Goal: Register for event/course: Sign up to attend an event or enroll in a course

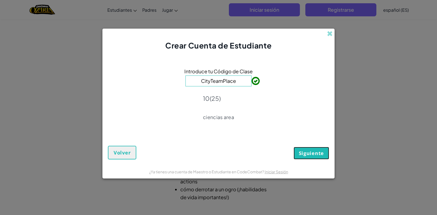
click at [318, 156] on span "Siguiente" at bounding box center [311, 153] width 25 height 7
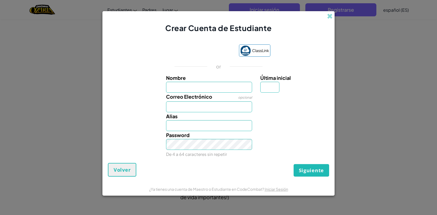
click at [189, 86] on input "Nombre" at bounding box center [209, 87] width 86 height 11
type input "[PERSON_NAME]"
click at [198, 113] on div "[PERSON_NAME]" at bounding box center [209, 121] width 94 height 19
click at [203, 108] on input "Correo Electrónico" at bounding box center [209, 107] width 86 height 11
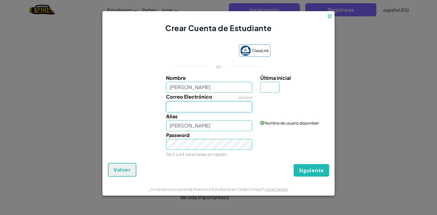
click at [190, 109] on input "Correo Electrónico" at bounding box center [209, 107] width 86 height 11
click at [191, 107] on input "Correo Electrónico" at bounding box center [209, 107] width 86 height 11
type input "s"
type input "[EMAIL_ADDRESS][DOMAIN_NAME]"
click at [293, 164] on button "Siguiente" at bounding box center [310, 170] width 35 height 13
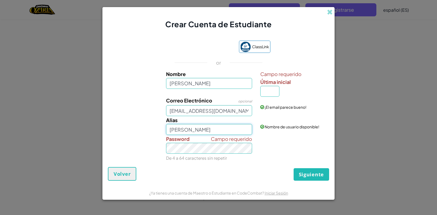
click at [225, 132] on input "[PERSON_NAME]" at bounding box center [209, 129] width 86 height 11
click at [293, 168] on button "Siguiente" at bounding box center [310, 174] width 35 height 13
click at [274, 91] on input "Última inicial" at bounding box center [269, 91] width 19 height 11
type input "h"
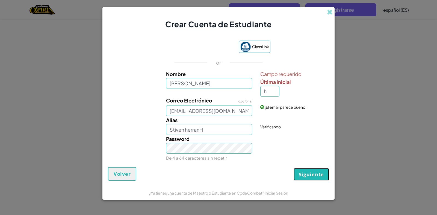
click at [313, 175] on span "Siguiente" at bounding box center [311, 174] width 25 height 7
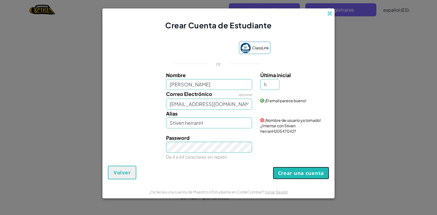
click at [290, 171] on button "Crear una cuenta" at bounding box center [301, 173] width 56 height 13
click at [230, 125] on input "Stiven herranH" at bounding box center [209, 123] width 86 height 11
type input "Stiven herranH241"
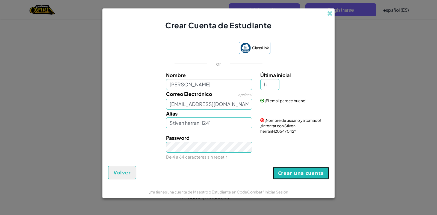
click at [292, 171] on button "Crear una cuenta" at bounding box center [301, 173] width 56 height 13
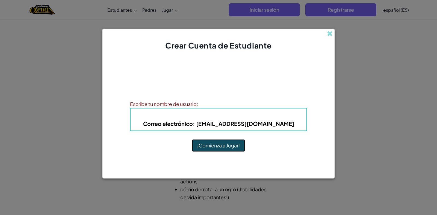
click at [221, 146] on button "¡Comienza a Jugar!" at bounding box center [218, 146] width 53 height 13
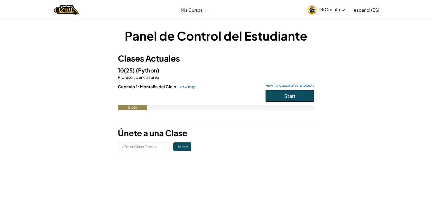
click at [296, 95] on button "Start" at bounding box center [289, 96] width 49 height 13
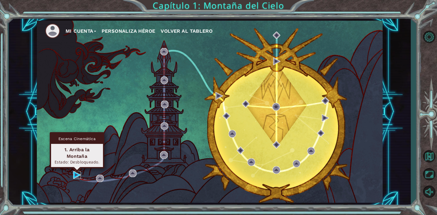
click at [75, 174] on img at bounding box center [77, 175] width 8 height 8
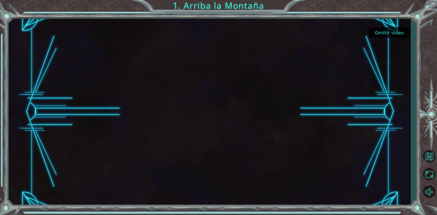
click at [267, 126] on div at bounding box center [209, 111] width 337 height 189
click at [194, 31] on div at bounding box center [209, 111] width 337 height 189
click at [282, 56] on div at bounding box center [209, 111] width 337 height 189
drag, startPoint x: 136, startPoint y: 79, endPoint x: 154, endPoint y: 107, distance: 33.7
click at [147, 83] on div at bounding box center [209, 111] width 337 height 189
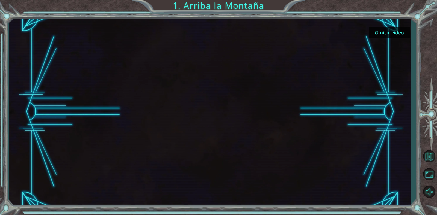
drag, startPoint x: 218, startPoint y: 168, endPoint x: 247, endPoint y: 155, distance: 31.5
click at [237, 158] on div at bounding box center [209, 111] width 337 height 189
drag, startPoint x: 350, startPoint y: 107, endPoint x: 279, endPoint y: 109, distance: 70.7
click at [358, 110] on div at bounding box center [209, 111] width 337 height 189
drag, startPoint x: 139, startPoint y: 97, endPoint x: 259, endPoint y: 76, distance: 121.8
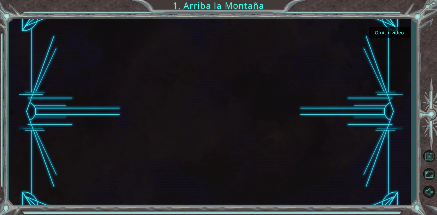
click at [160, 87] on div at bounding box center [209, 111] width 337 height 189
click at [381, 33] on button "Omitir video" at bounding box center [389, 32] width 41 height 11
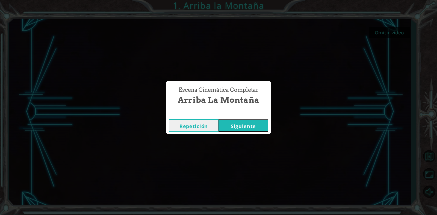
click at [239, 122] on button "Siguiente" at bounding box center [243, 126] width 50 height 12
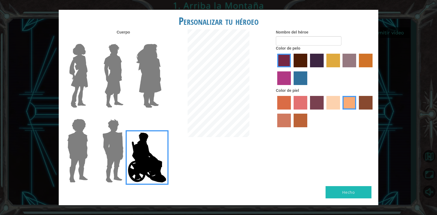
click at [145, 82] on img at bounding box center [149, 76] width 30 height 68
click at [161, 40] on input "Hero Amethyst" at bounding box center [161, 40] width 0 height 0
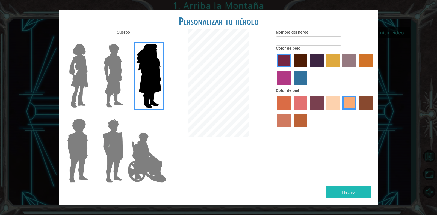
click at [117, 87] on img at bounding box center [113, 76] width 24 height 68
click at [126, 40] on input "Hero Lars" at bounding box center [126, 40] width 0 height 0
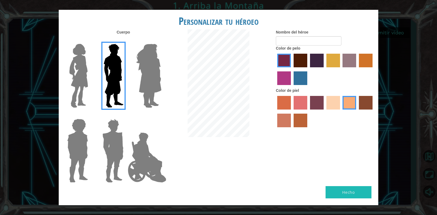
click at [112, 148] on img at bounding box center [112, 151] width 25 height 68
click at [126, 115] on input "Hero Garnet" at bounding box center [126, 115] width 0 height 0
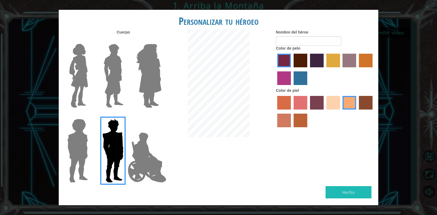
click at [81, 149] on img at bounding box center [77, 151] width 25 height 68
click at [90, 115] on input "Hero Steven" at bounding box center [90, 115] width 0 height 0
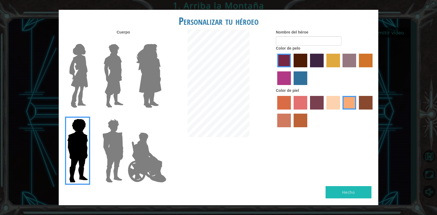
click at [132, 151] on img at bounding box center [147, 157] width 43 height 55
click at [161, 115] on input "Hero Jamie" at bounding box center [161, 115] width 0 height 0
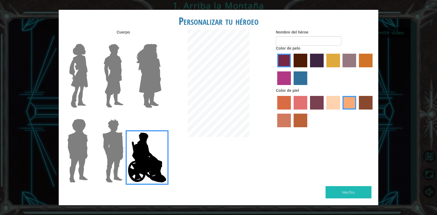
click at [333, 110] on label "sandy beach skin color" at bounding box center [333, 103] width 14 height 14
click at [324, 112] on input "sandy beach skin color" at bounding box center [324, 112] width 0 height 0
click at [345, 188] on button "Hecho" at bounding box center [348, 192] width 46 height 12
type input "[PERSON_NAME]"
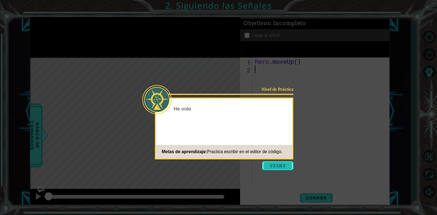
click at [284, 165] on button "Start" at bounding box center [277, 166] width 31 height 9
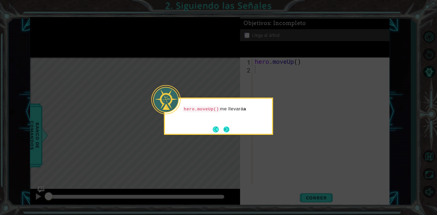
click at [226, 129] on button "Next" at bounding box center [226, 130] width 6 height 6
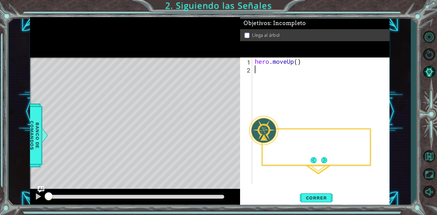
click at [226, 129] on div "Level Map" at bounding box center [156, 138] width 252 height 161
click at [314, 199] on span "Correr" at bounding box center [316, 197] width 32 height 5
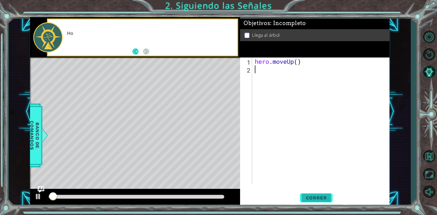
click at [314, 198] on span "Correr" at bounding box center [316, 197] width 32 height 5
click at [314, 197] on span "Correr" at bounding box center [316, 197] width 32 height 5
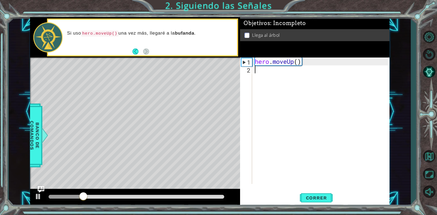
click at [266, 71] on div "hero . moveUp ( )" at bounding box center [322, 129] width 137 height 143
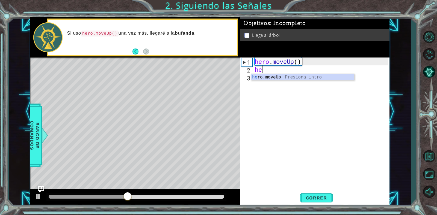
type textarea "her"
click at [275, 78] on div "her o.moveUp Presiona intro" at bounding box center [302, 84] width 103 height 20
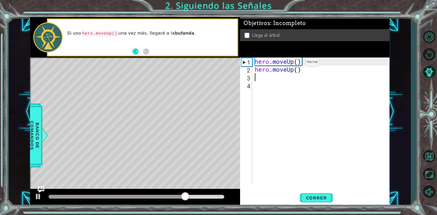
click at [297, 64] on div "hero . moveUp ( ) hero . moveUp ( )" at bounding box center [322, 129] width 137 height 143
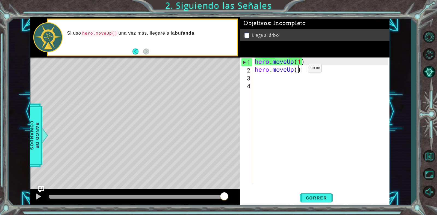
click at [299, 70] on div "hero . moveUp ( 1 ) hero . moveUp ( )" at bounding box center [322, 129] width 137 height 143
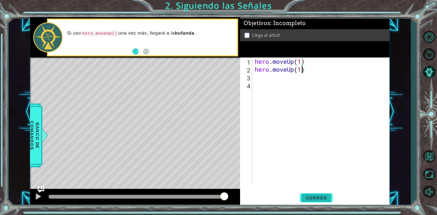
type textarea "hero.moveUp(1)"
click at [328, 194] on button "Correr" at bounding box center [316, 198] width 33 height 15
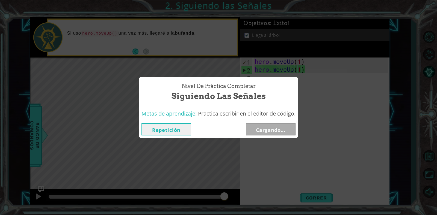
click at [271, 79] on div "Nivel de Práctica Completar Siguiendo las Señales" at bounding box center [218, 92] width 159 height 30
click at [289, 133] on button "Siguiente" at bounding box center [271, 129] width 50 height 12
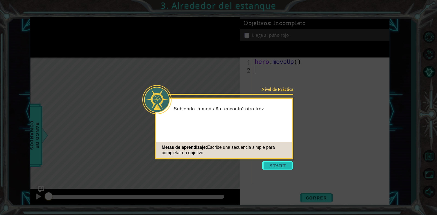
click at [279, 170] on button "Start" at bounding box center [277, 166] width 31 height 9
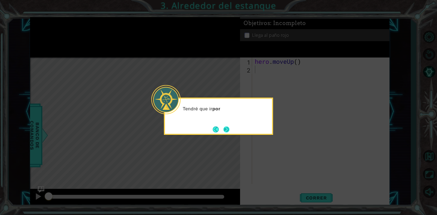
click at [225, 130] on button "Next" at bounding box center [227, 130] width 10 height 10
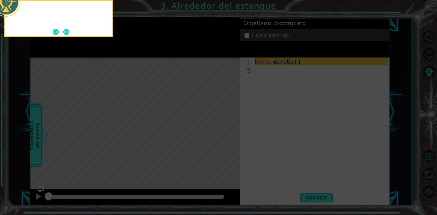
click at [225, 130] on icon at bounding box center [218, 32] width 437 height 366
drag, startPoint x: 301, startPoint y: 87, endPoint x: 272, endPoint y: 84, distance: 29.4
click at [298, 85] on icon at bounding box center [218, 32] width 437 height 366
click at [64, 31] on button "Next" at bounding box center [66, 31] width 7 height 7
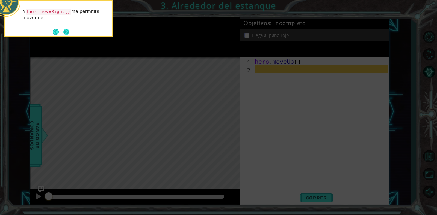
click at [67, 34] on button "Next" at bounding box center [66, 32] width 7 height 7
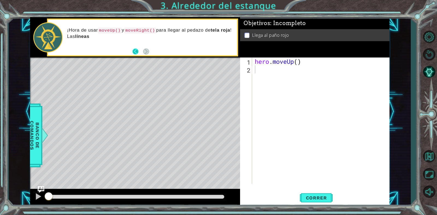
click at [133, 52] on button "Back" at bounding box center [137, 52] width 11 height 6
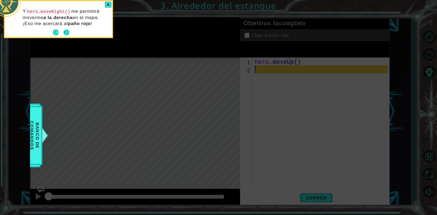
click at [63, 32] on button "Next" at bounding box center [66, 33] width 8 height 8
